Goal: Task Accomplishment & Management: Manage account settings

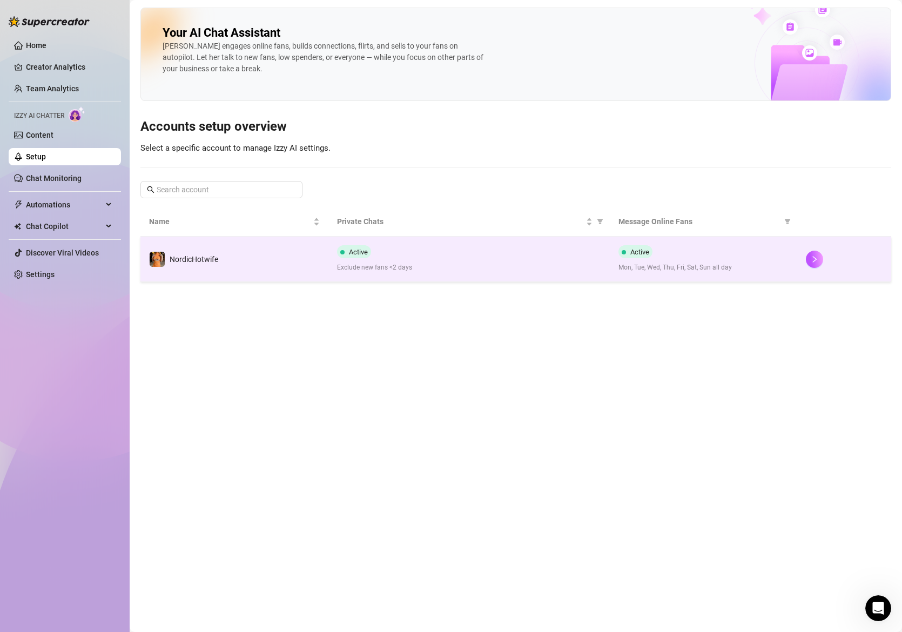
click at [225, 257] on td "NordicHotwife" at bounding box center [234, 258] width 188 height 45
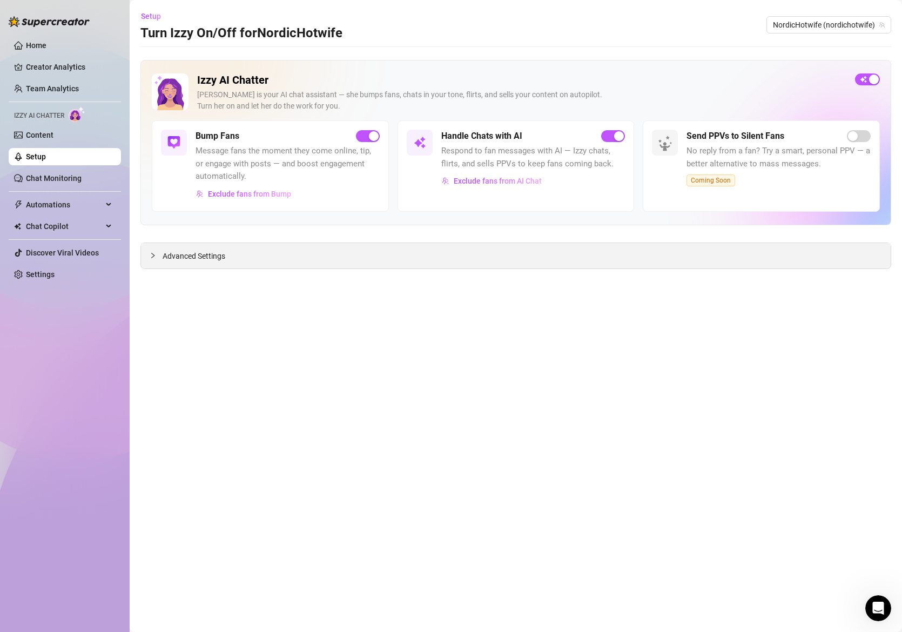
click at [239, 266] on div "Advanced Settings" at bounding box center [515, 255] width 749 height 25
click at [211, 258] on span "Advanced Settings" at bounding box center [194, 256] width 63 height 12
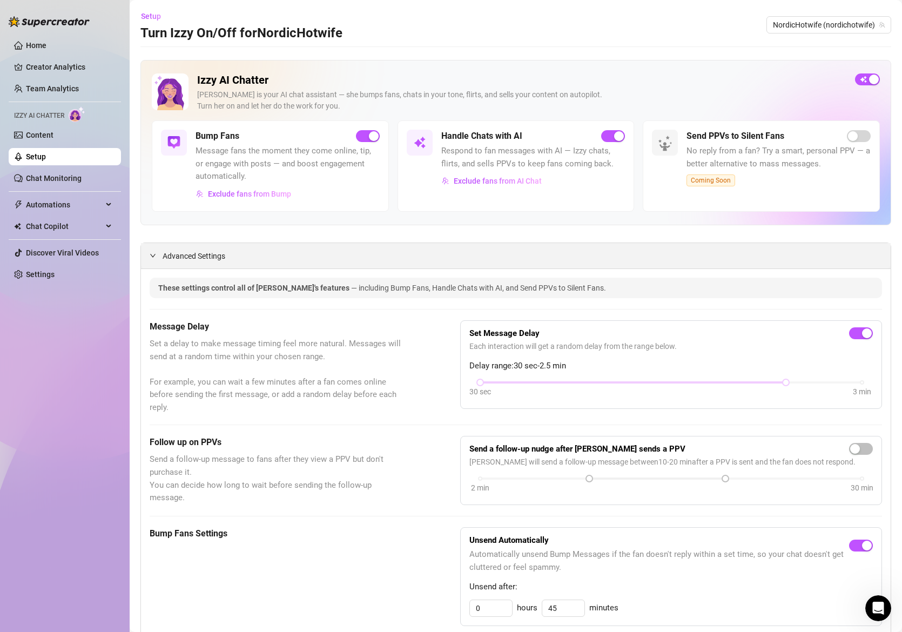
click at [197, 252] on span "Advanced Settings" at bounding box center [194, 256] width 63 height 12
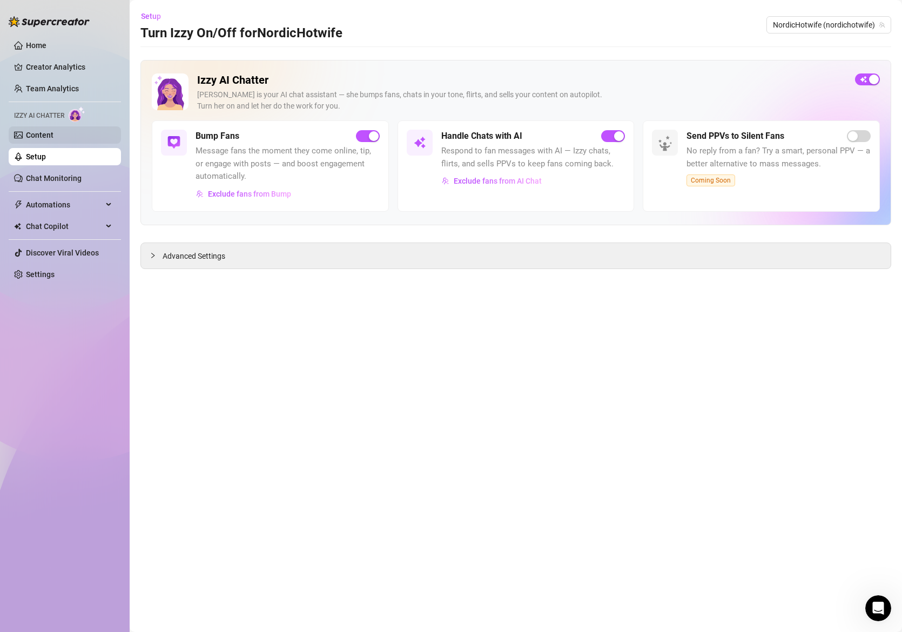
click at [50, 138] on link "Content" at bounding box center [40, 135] width 28 height 9
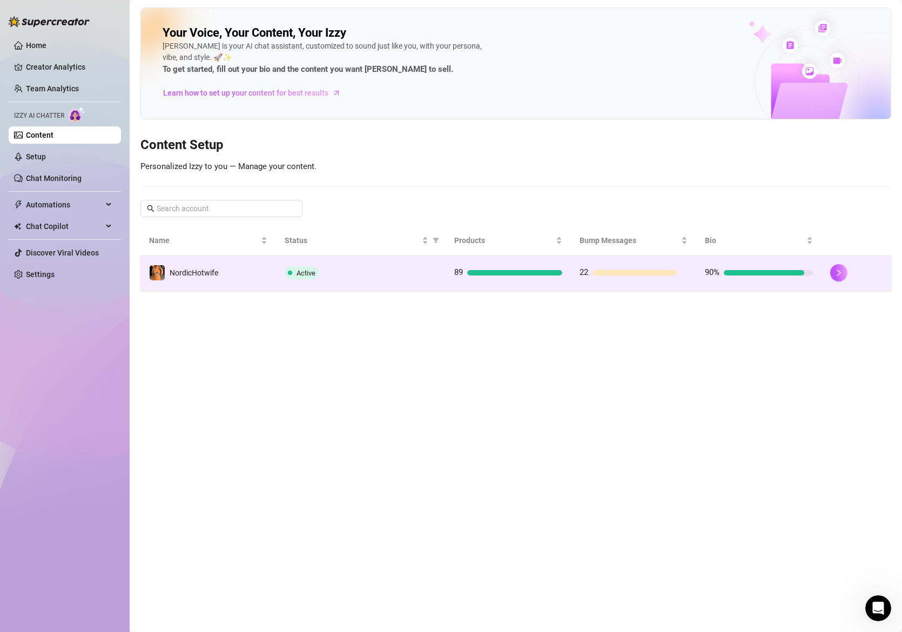
click at [251, 269] on td "NordicHotwife" at bounding box center [208, 272] width 136 height 35
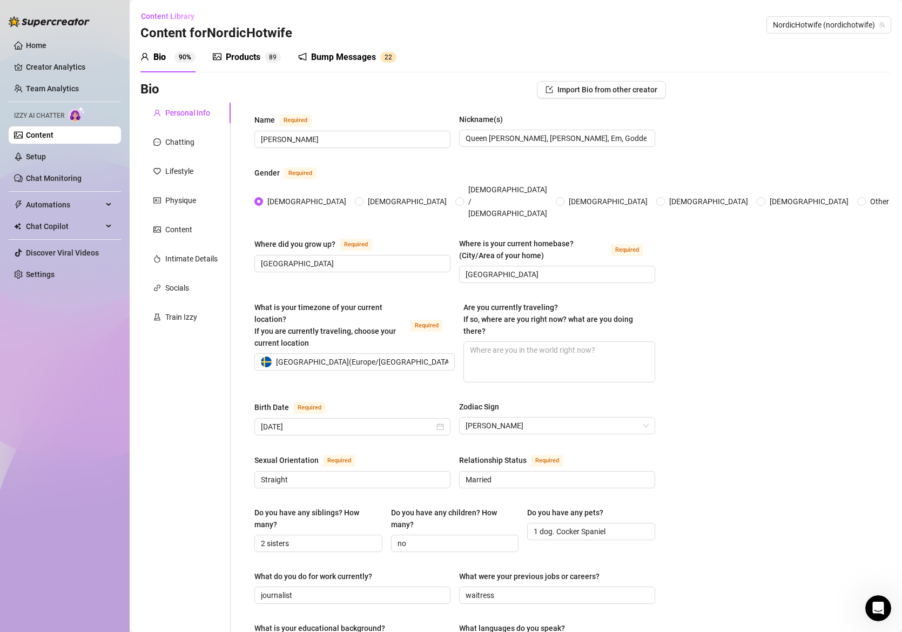
click at [242, 59] on div "Products" at bounding box center [243, 57] width 35 height 13
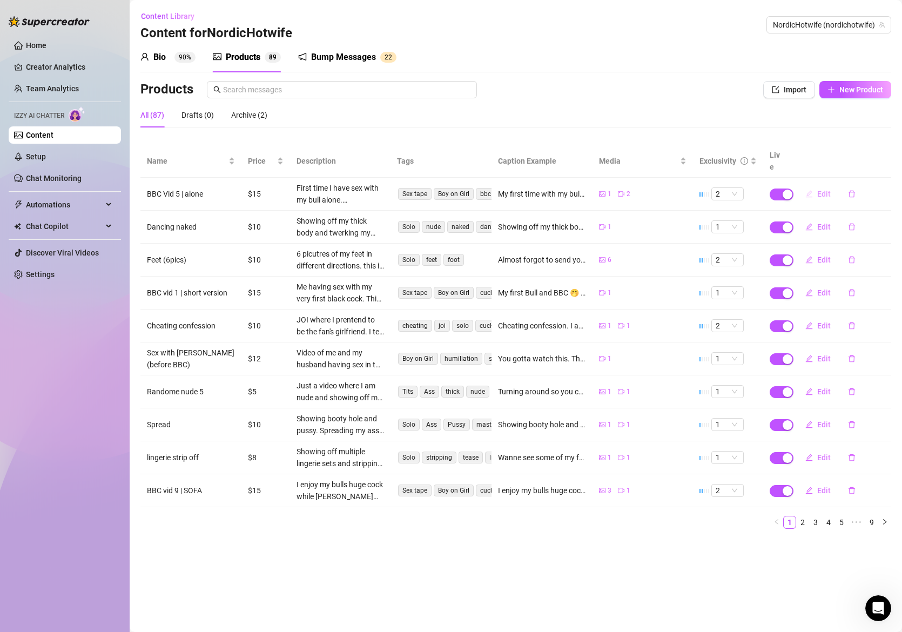
click at [813, 185] on button "Edit" at bounding box center [817, 193] width 43 height 17
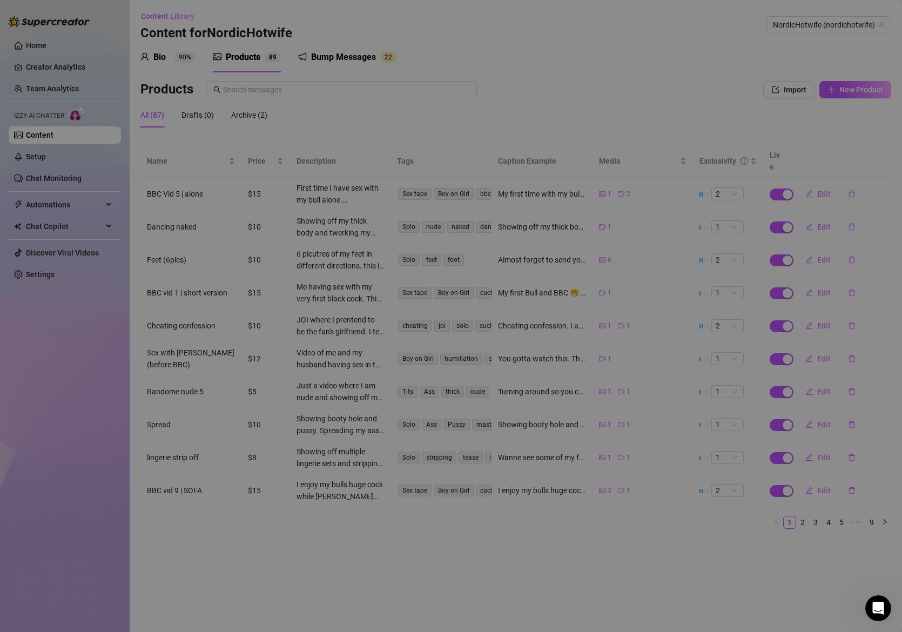
type textarea "My first time with my bull alone!🔥 QOS-Panties Snapchats sent to hubby included…"
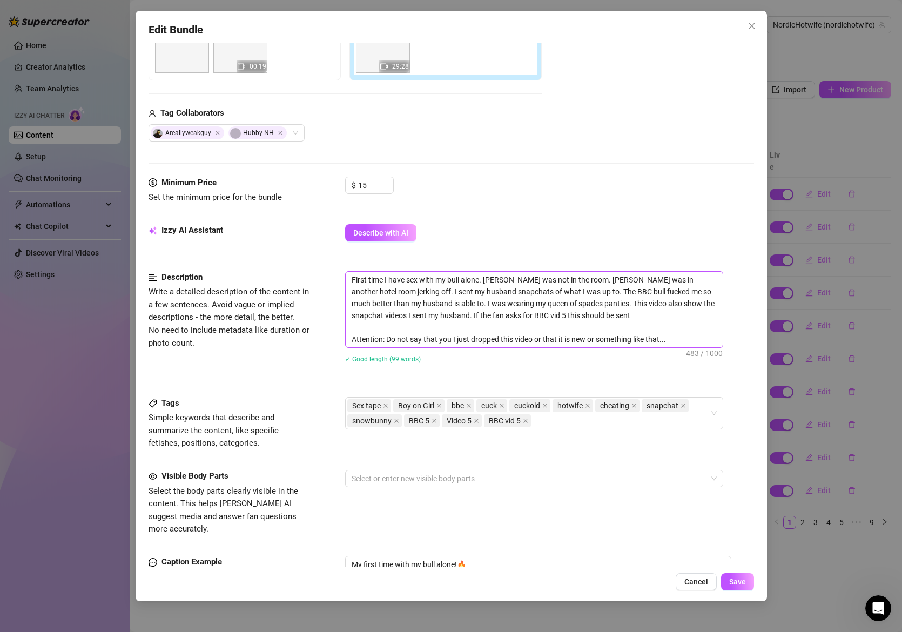
scroll to position [216, 0]
click at [603, 222] on div "Minimum Price Set the minimum price for the bundle $ 15" at bounding box center [450, 200] width 605 height 48
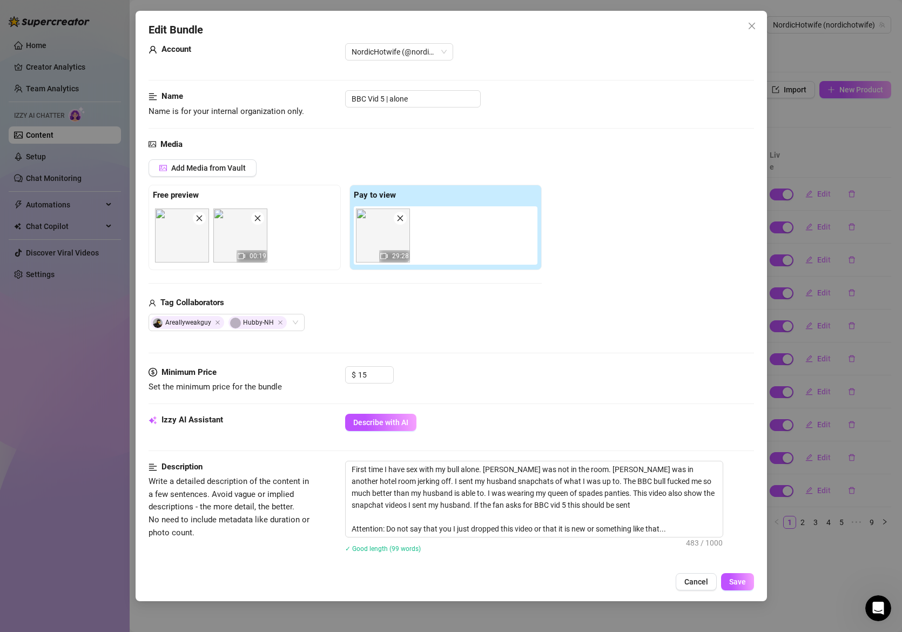
scroll to position [0, 0]
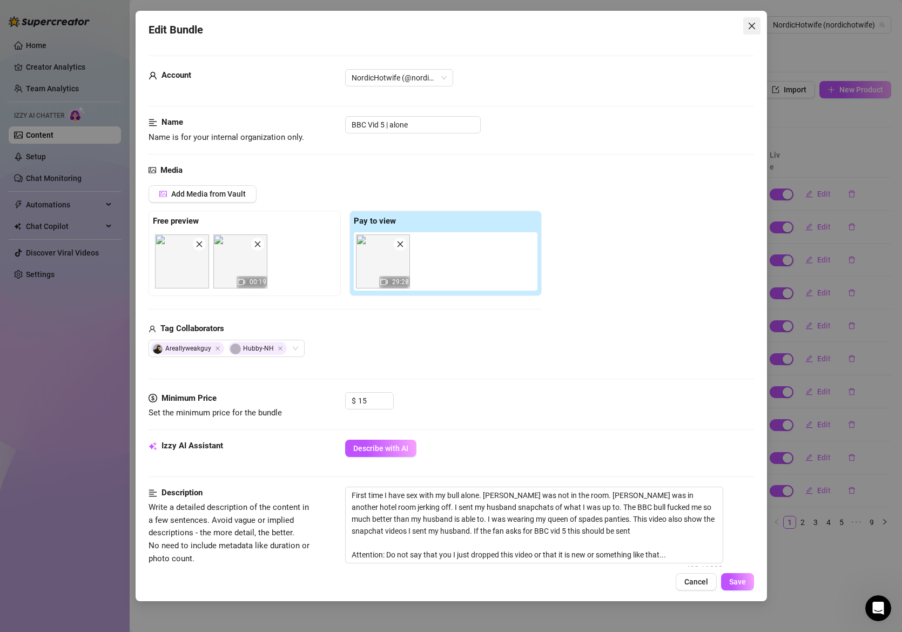
click at [754, 29] on icon "close" at bounding box center [751, 26] width 6 height 6
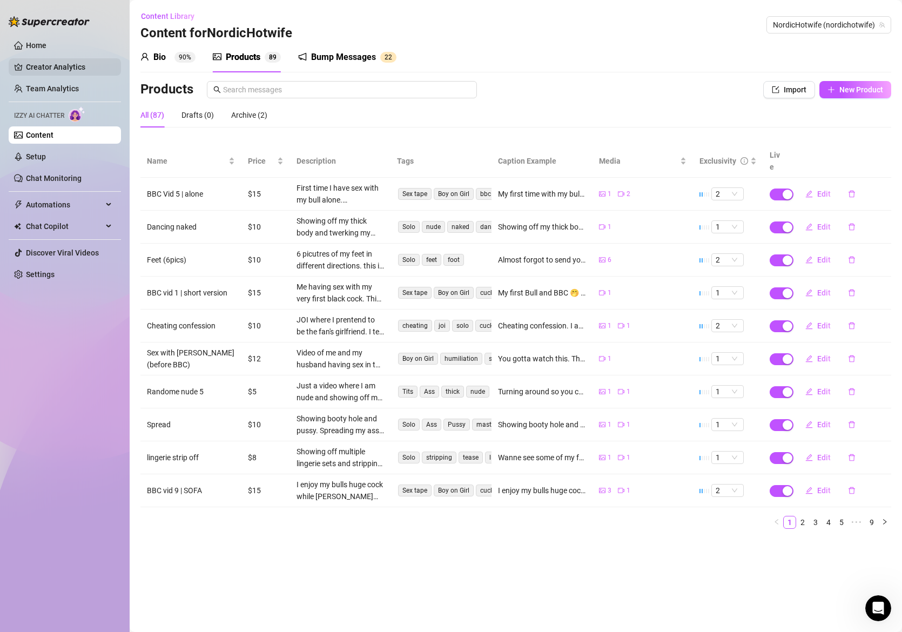
click at [69, 71] on link "Creator Analytics" at bounding box center [69, 66] width 86 height 17
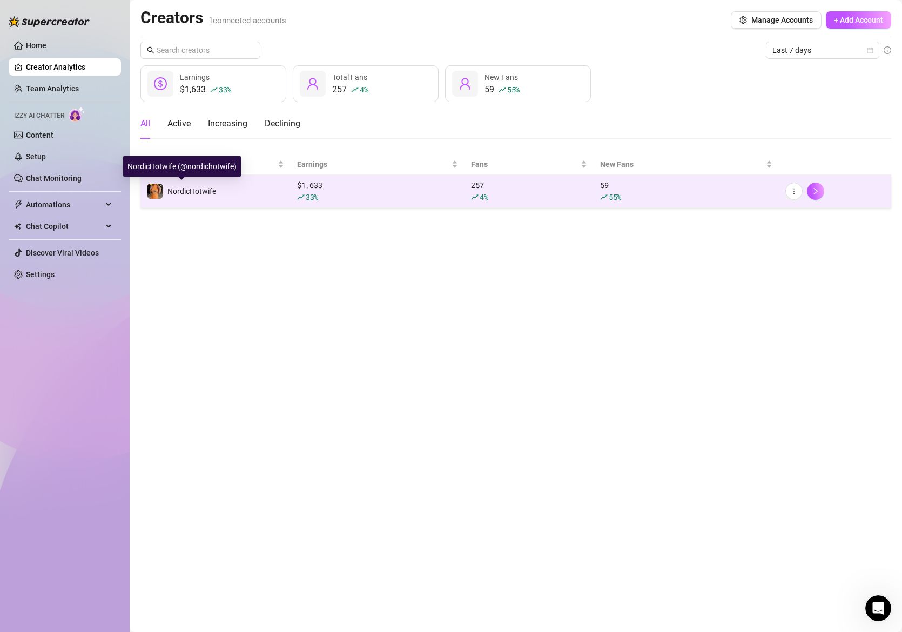
click at [211, 188] on span "NordicHotwife" at bounding box center [191, 191] width 49 height 9
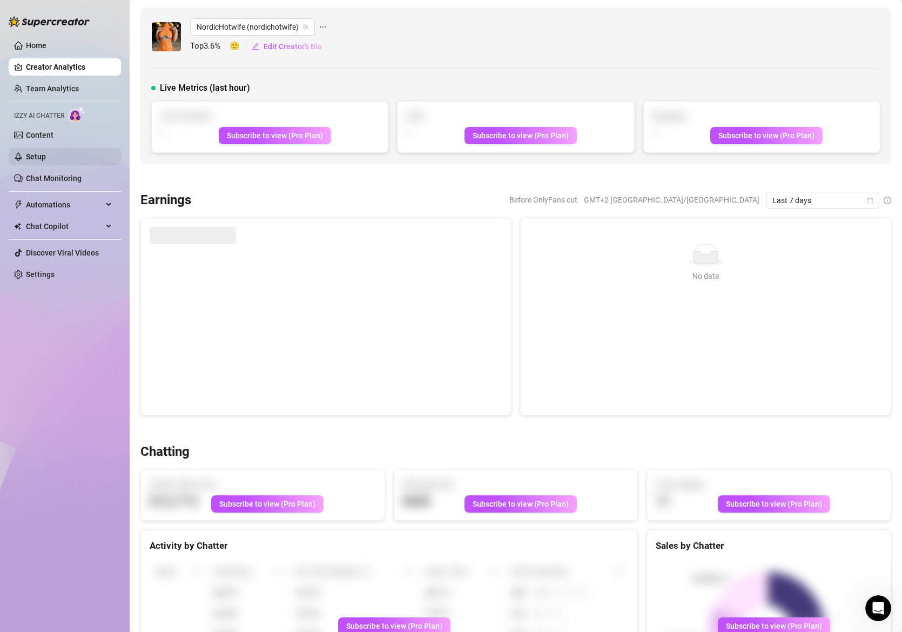
click at [46, 154] on link "Setup" at bounding box center [36, 156] width 20 height 9
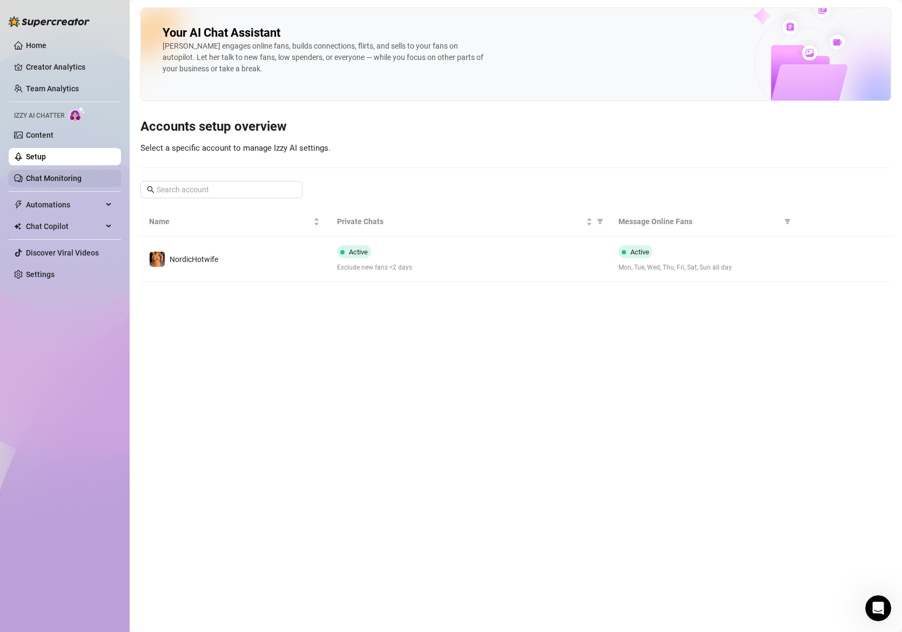
click at [56, 179] on link "Chat Monitoring" at bounding box center [54, 178] width 56 height 9
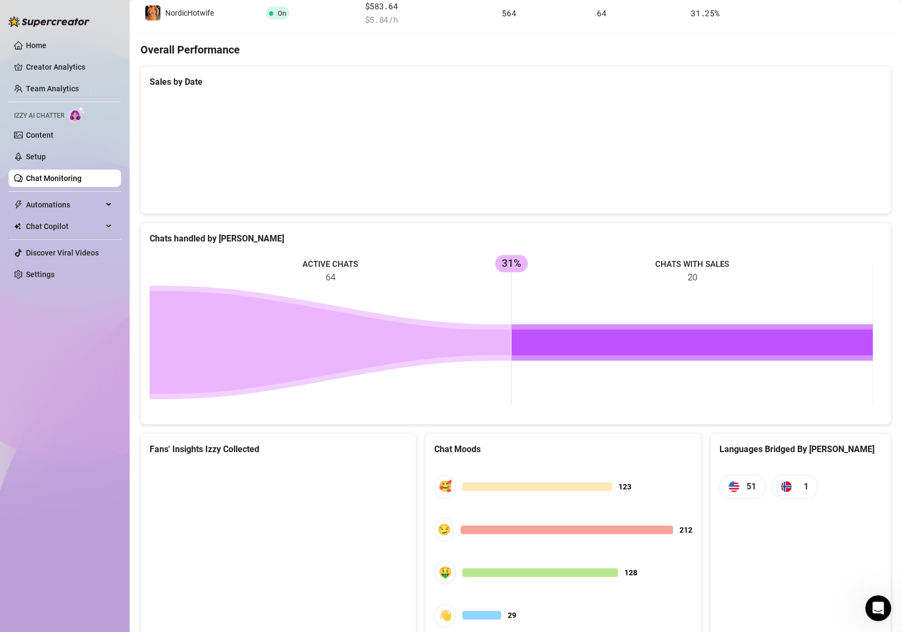
scroll to position [294, 0]
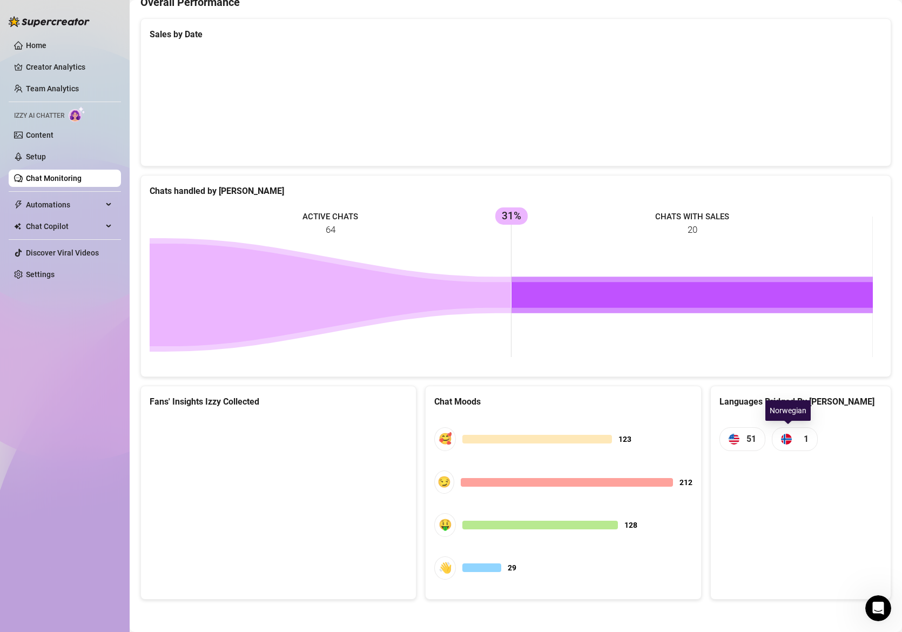
click at [783, 442] on img at bounding box center [786, 439] width 11 height 11
click at [781, 441] on img at bounding box center [786, 439] width 11 height 11
click at [802, 436] on span "1" at bounding box center [795, 438] width 46 height 23
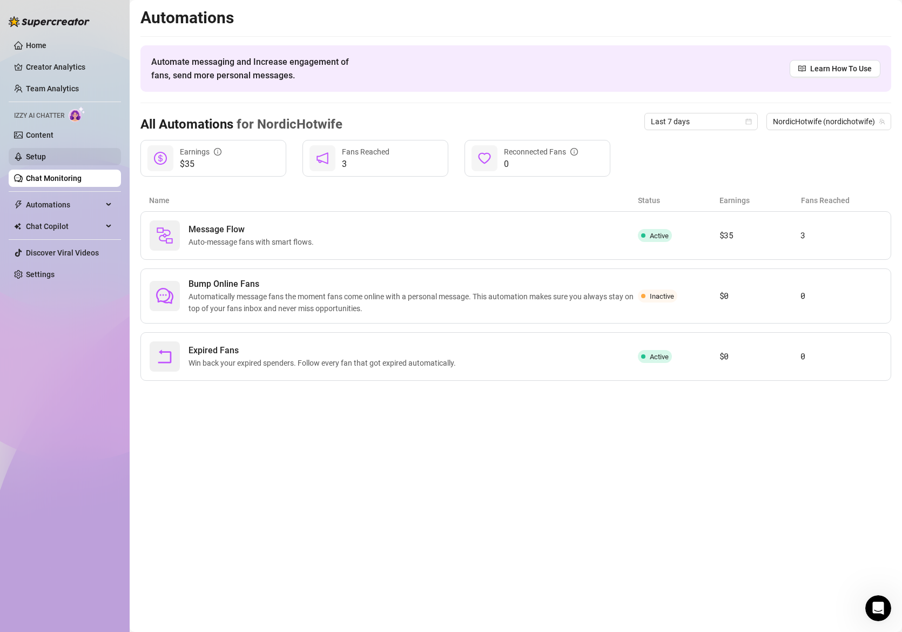
click at [46, 160] on link "Setup" at bounding box center [36, 156] width 20 height 9
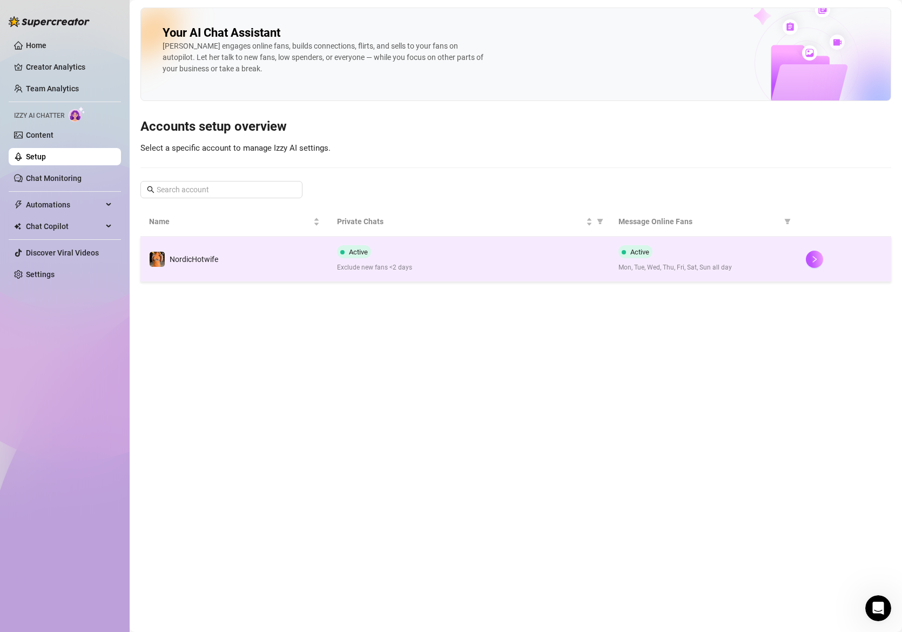
click at [269, 264] on td "NordicHotwife" at bounding box center [234, 258] width 188 height 45
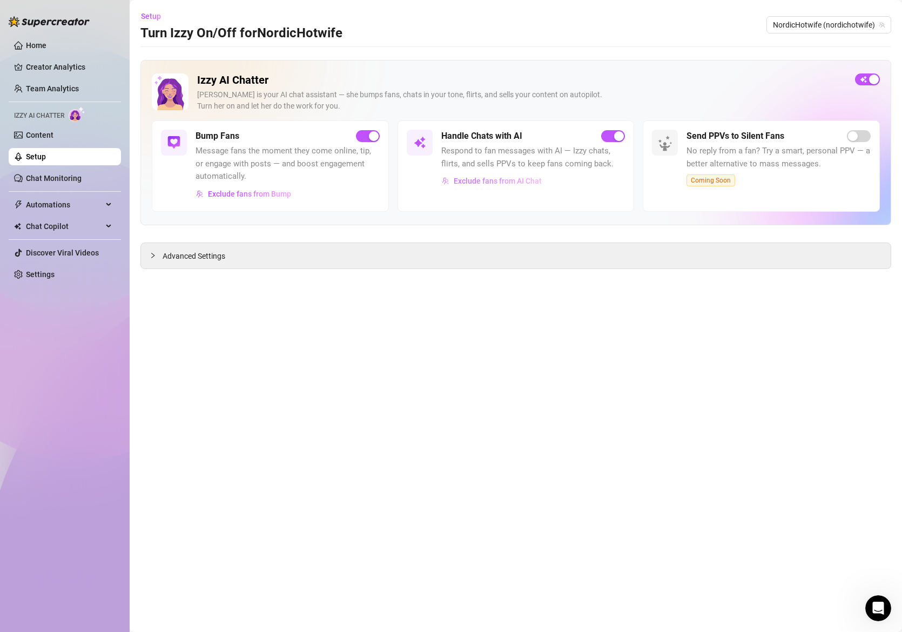
click at [477, 179] on span "Exclude fans from AI Chat" at bounding box center [498, 181] width 88 height 9
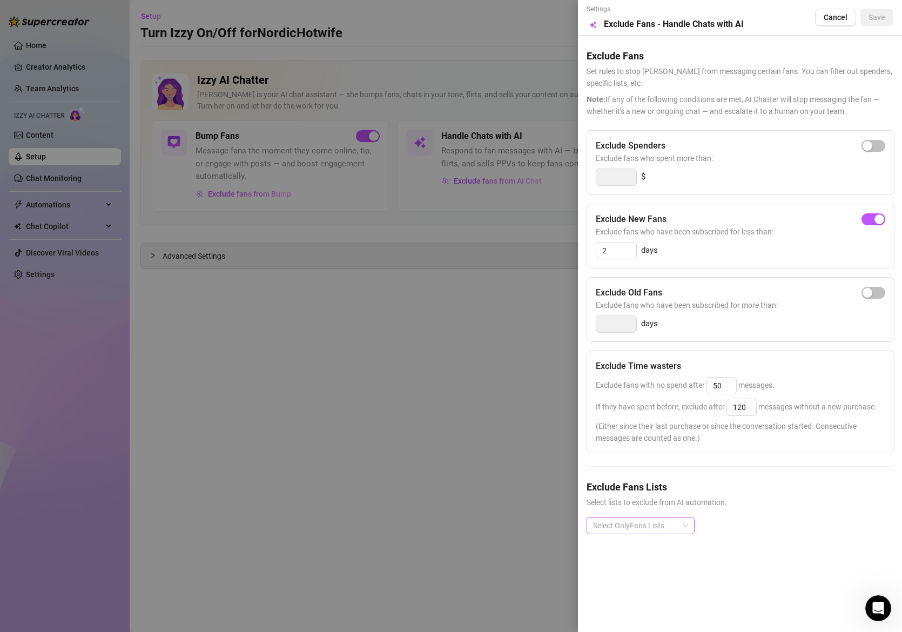
click at [644, 526] on div at bounding box center [635, 525] width 92 height 15
click at [741, 473] on div "Exclude Spenders Exclude fans who spent more than: $ Exclude New Fans Exclude f…" at bounding box center [739, 340] width 307 height 421
click at [477, 357] on div at bounding box center [451, 316] width 902 height 632
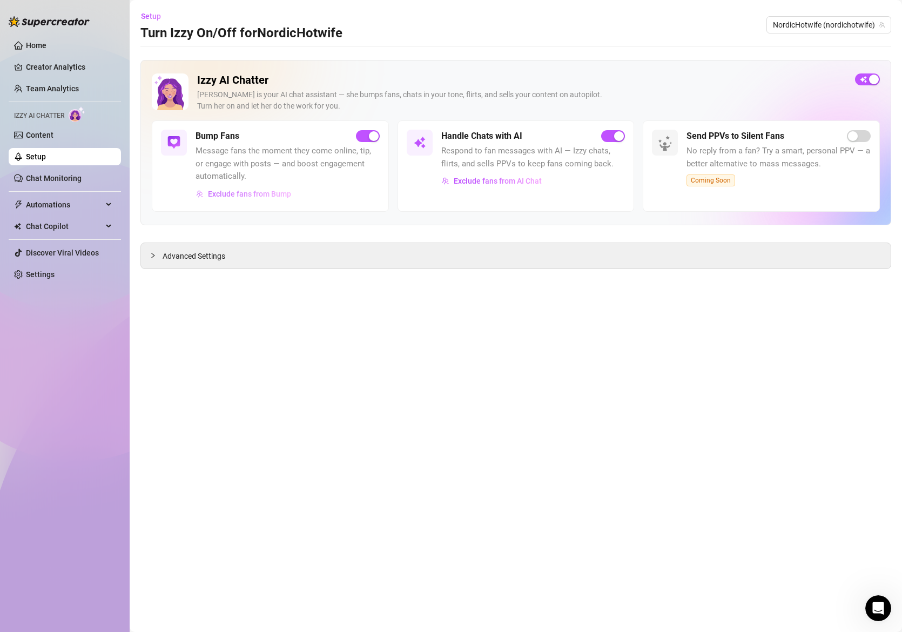
click at [265, 191] on span "Exclude fans from Bump" at bounding box center [249, 194] width 83 height 9
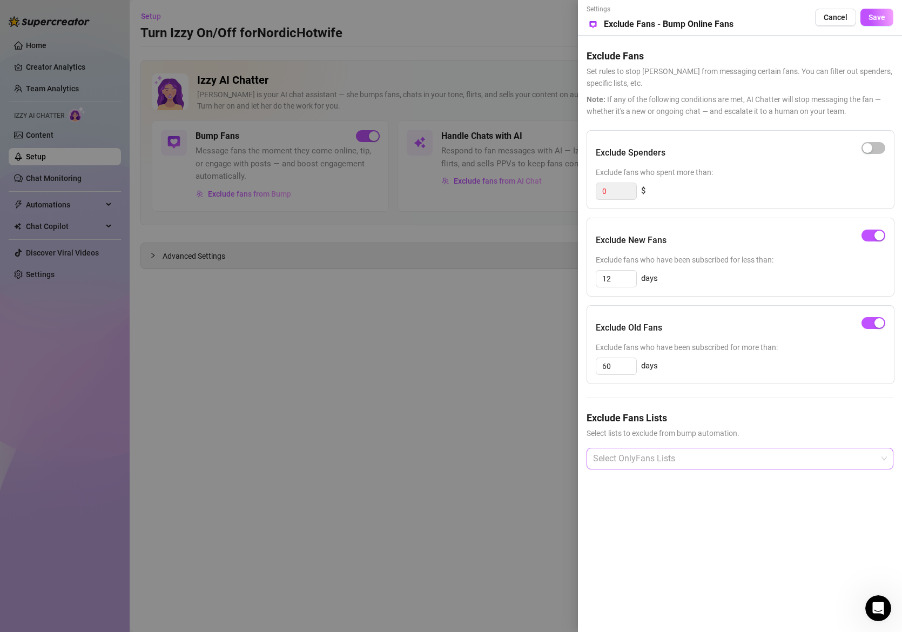
click at [619, 451] on div at bounding box center [734, 458] width 291 height 19
type input "B"
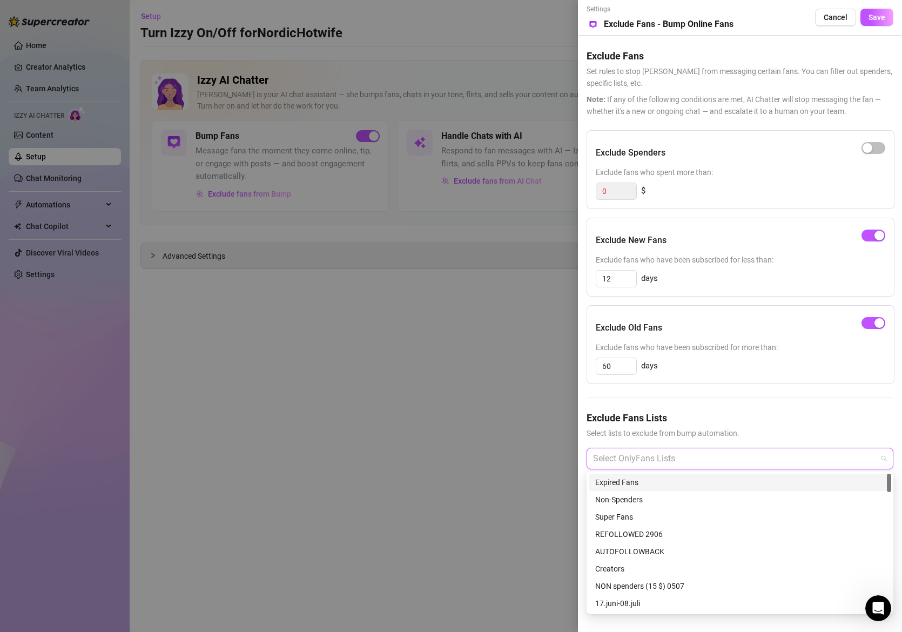
drag, startPoint x: 890, startPoint y: 482, endPoint x: 908, endPoint y: 476, distance: 19.1
click at [901, 476] on html "Home Creator Analytics Team Analytics Izzy AI Chatter Content Setup Chat Monito…" at bounding box center [451, 316] width 902 height 632
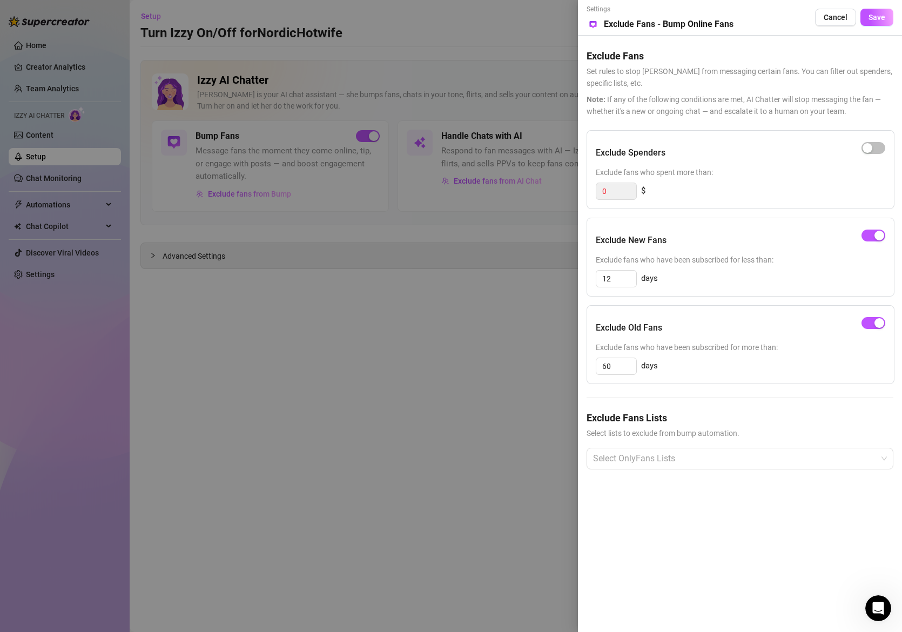
click at [730, 409] on div "Exclude Spenders Exclude fans who spent more than: 0 $ Exclude New Fans Exclude…" at bounding box center [739, 308] width 307 height 356
click at [476, 366] on div at bounding box center [451, 316] width 902 height 632
